Goal: Go to known website: Access a specific website the user already knows

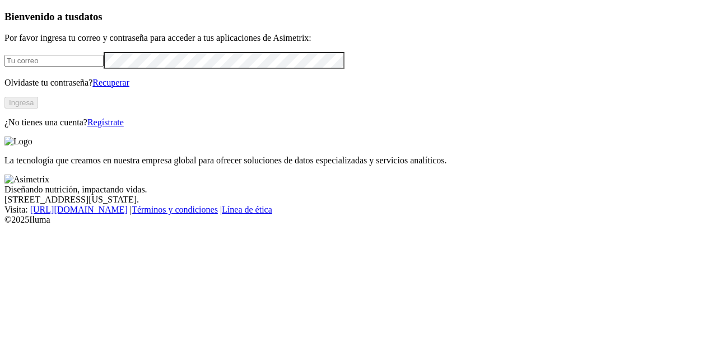
type input "[EMAIL_ADDRESS][DOMAIN_NAME]"
click at [38, 109] on button "Ingresa" at bounding box center [21, 103] width 34 height 12
